Goal: Task Accomplishment & Management: Use online tool/utility

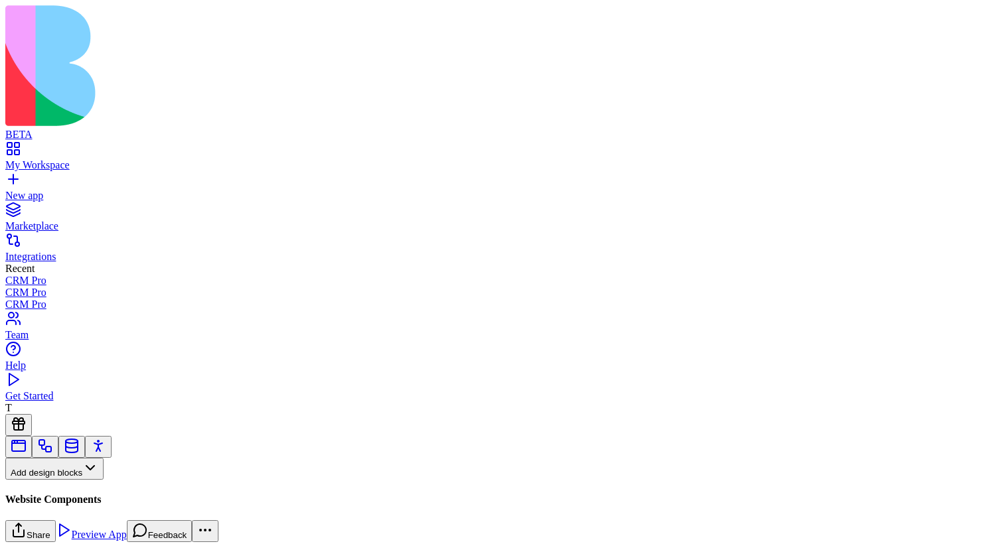
click at [57, 480] on button "Pages" at bounding box center [31, 491] width 52 height 22
click at [108, 396] on div "Websites" at bounding box center [73, 386] width 70 height 19
click at [68, 480] on button "Websites" at bounding box center [36, 491] width 63 height 22
click at [108, 366] on div "Components" at bounding box center [73, 367] width 70 height 19
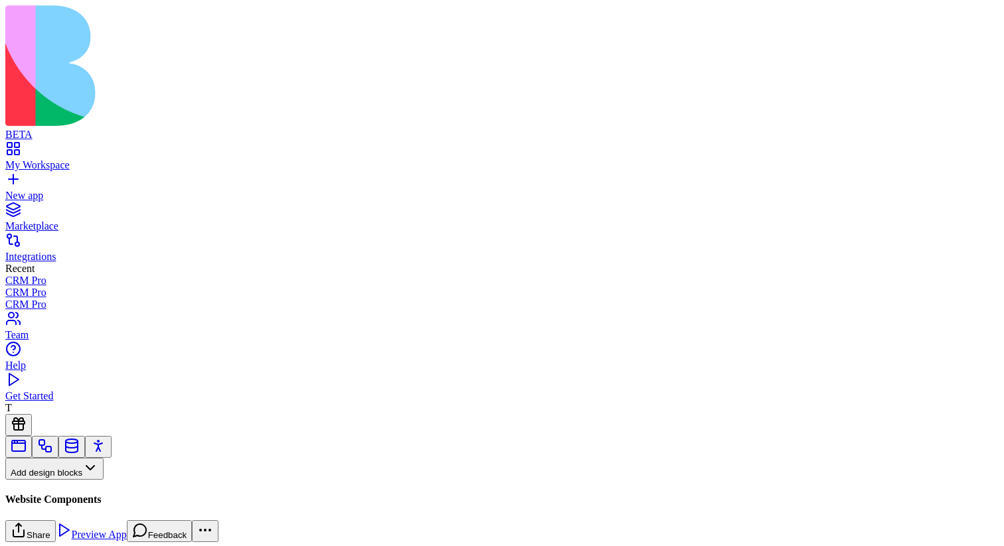
click at [115, 487] on input at bounding box center [68, 493] width 94 height 13
type input "****"
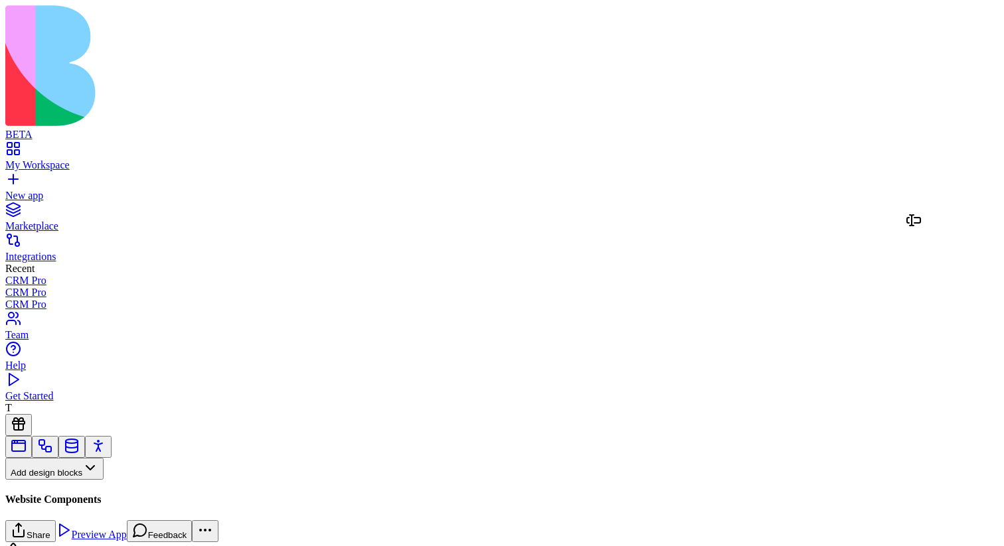
drag, startPoint x: 68, startPoint y: 155, endPoint x: 927, endPoint y: 235, distance: 862.6
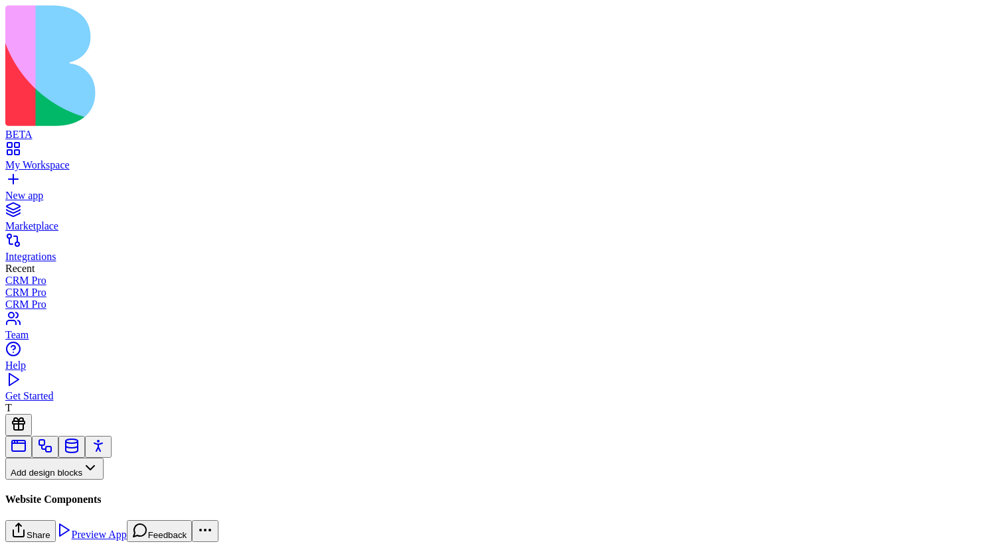
scroll to position [513, 0]
click at [112, 327] on div "Checkbox Checkbox" at bounding box center [113, 327] width 43 height 12
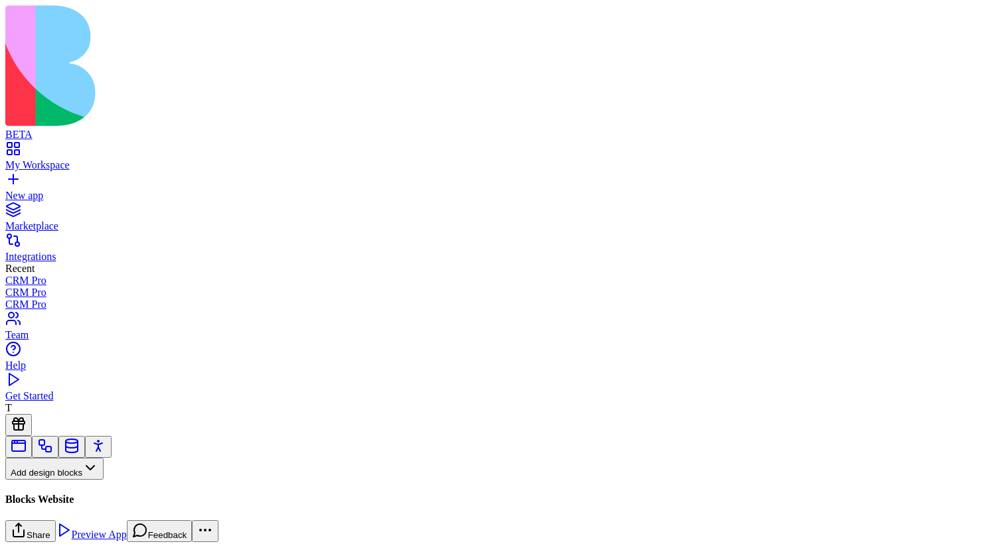
click at [57, 480] on button "Pages" at bounding box center [31, 491] width 52 height 22
click at [101, 396] on div "Websites" at bounding box center [73, 386] width 70 height 19
